Goal: Task Accomplishment & Management: Manage account settings

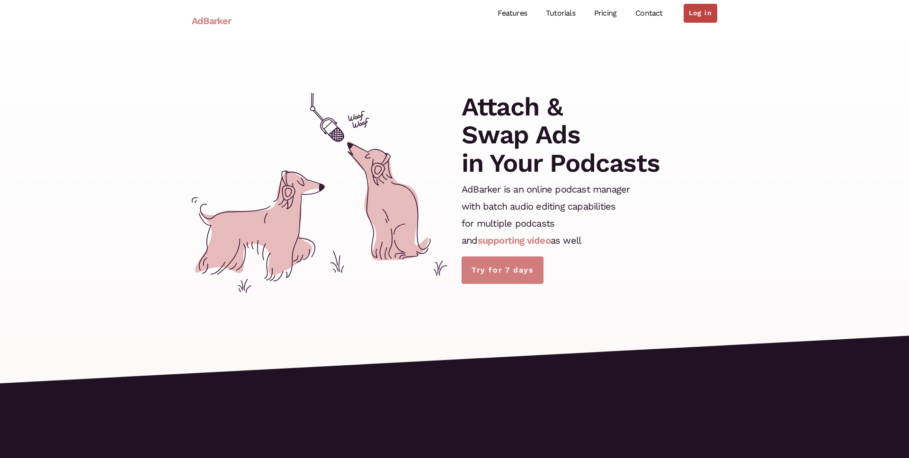
click at [705, 17] on link "Log in" at bounding box center [701, 13] width 34 height 19
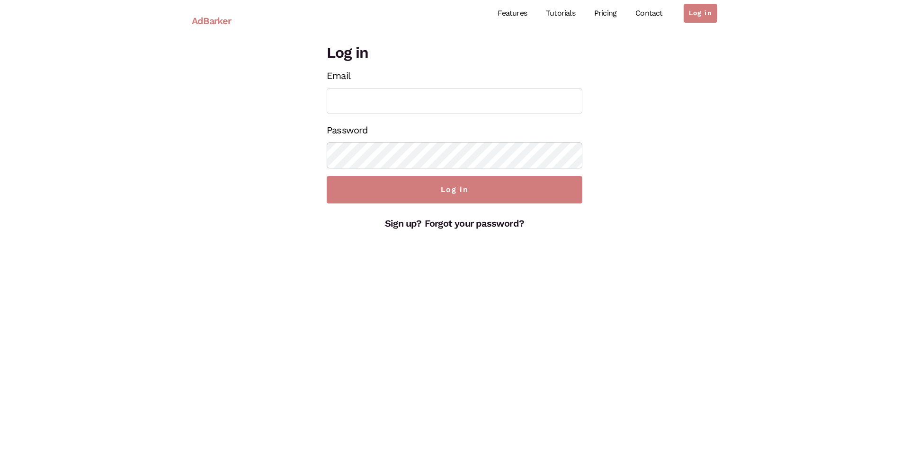
type input "[EMAIL_ADDRESS][DOMAIN_NAME]"
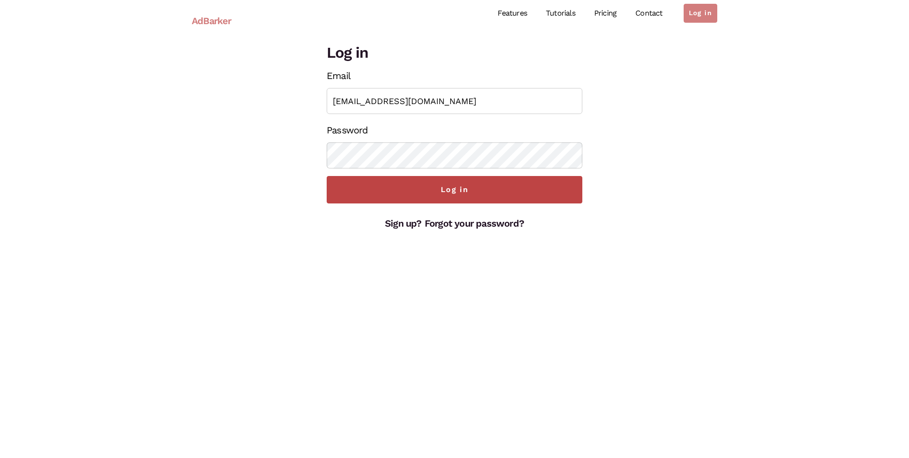
click at [464, 187] on input "Log in" at bounding box center [455, 189] width 256 height 27
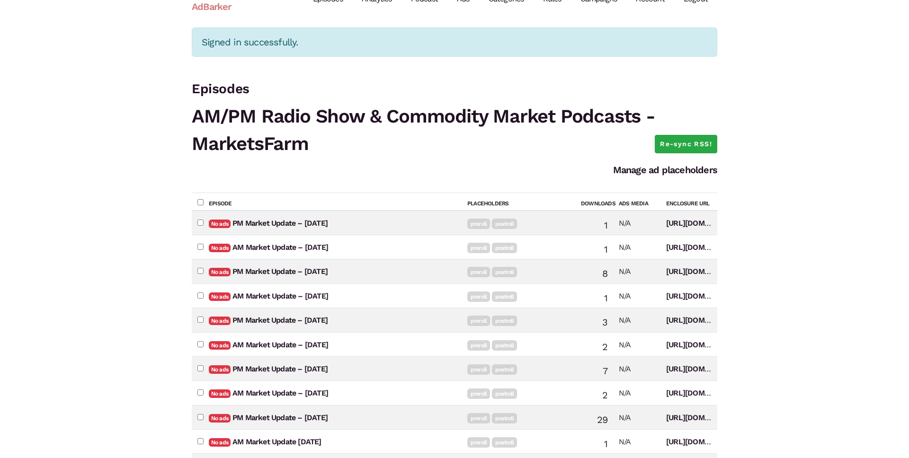
scroll to position [18, 0]
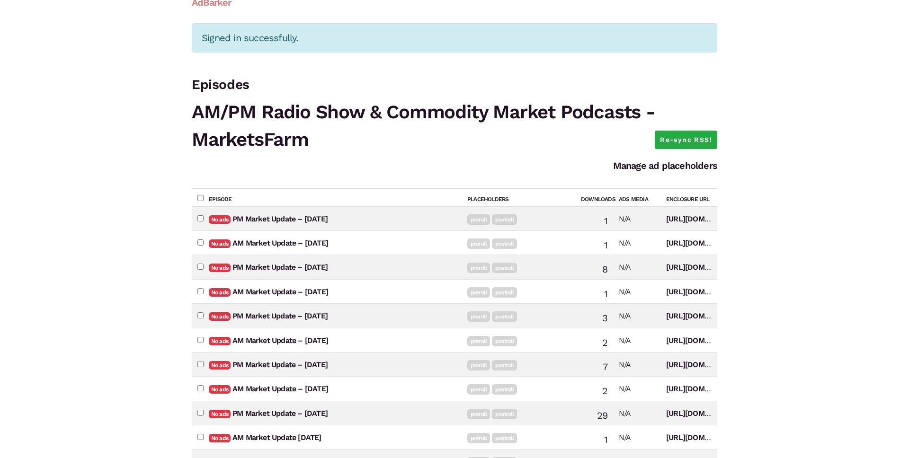
drag, startPoint x: 750, startPoint y: 291, endPoint x: 744, endPoint y: 290, distance: 5.7
drag, startPoint x: 528, startPoint y: 142, endPoint x: 560, endPoint y: 179, distance: 49.1
click at [528, 142] on h1 "AM/PM Radio Show & Commodity Market Podcasts - MarketsFarm" at bounding box center [455, 126] width 526 height 55
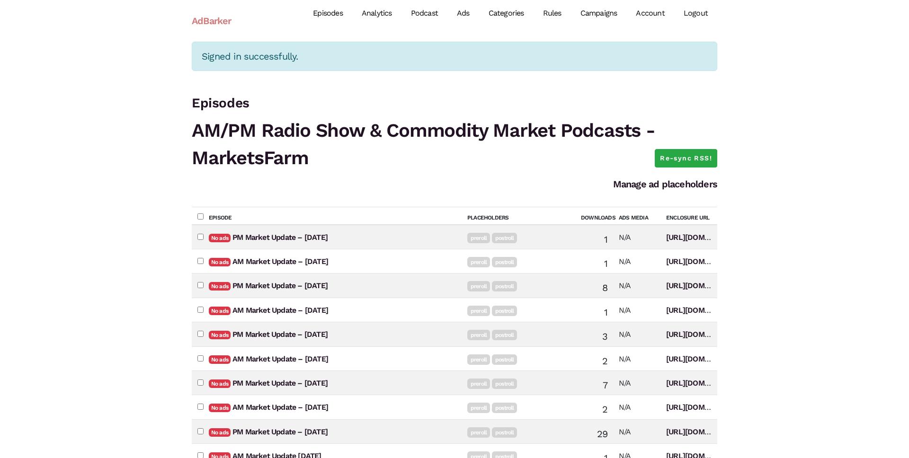
click at [651, 11] on link "Account" at bounding box center [650, 13] width 47 height 42
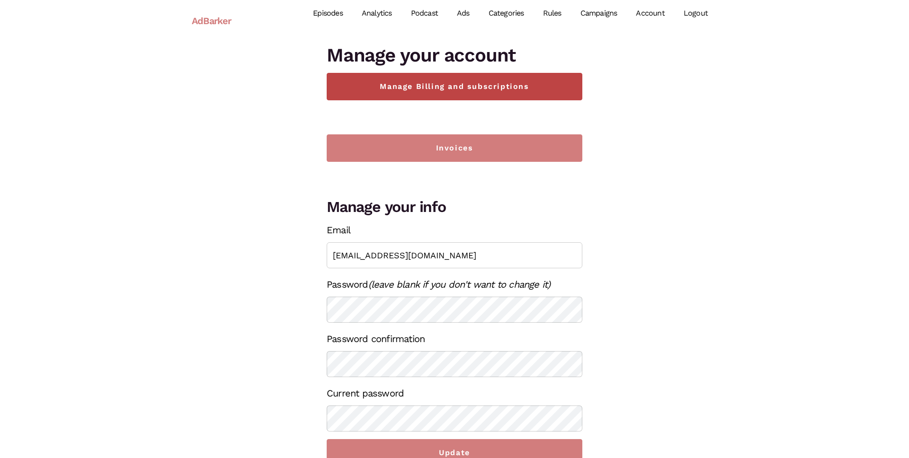
click at [476, 86] on link "Manage Billing and subscriptions" at bounding box center [455, 86] width 256 height 27
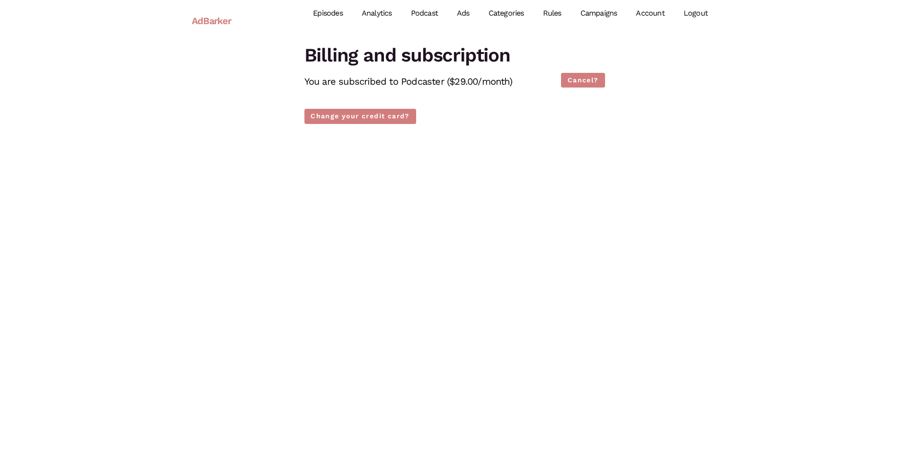
click at [656, 11] on link "Account" at bounding box center [650, 13] width 47 height 42
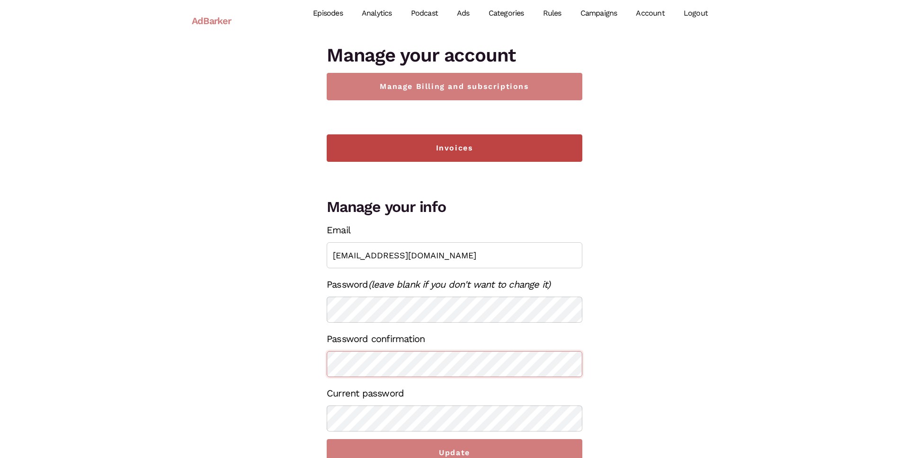
click at [458, 147] on link "Invoices" at bounding box center [455, 148] width 256 height 27
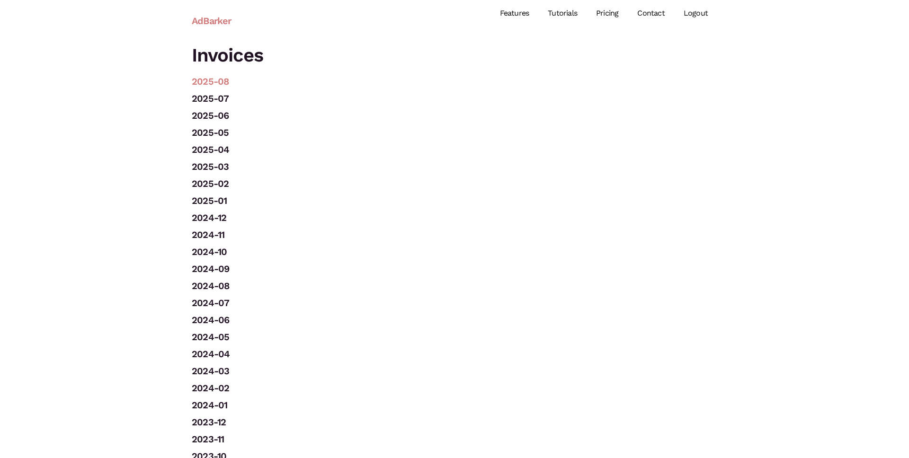
click at [216, 80] on link "2025-08" at bounding box center [210, 81] width 37 height 11
